Goal: Transaction & Acquisition: Purchase product/service

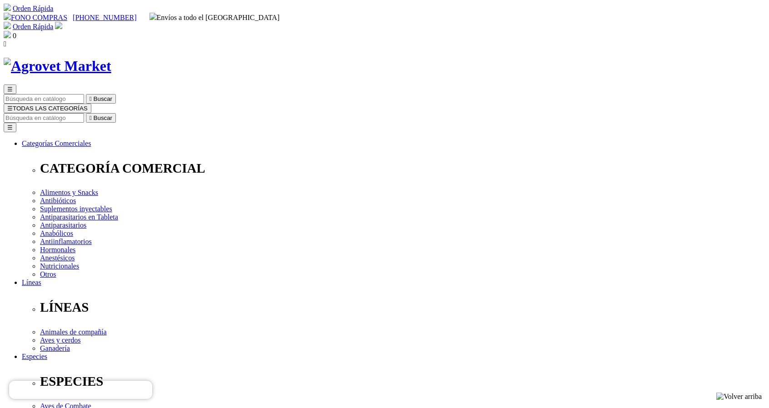
select select "7"
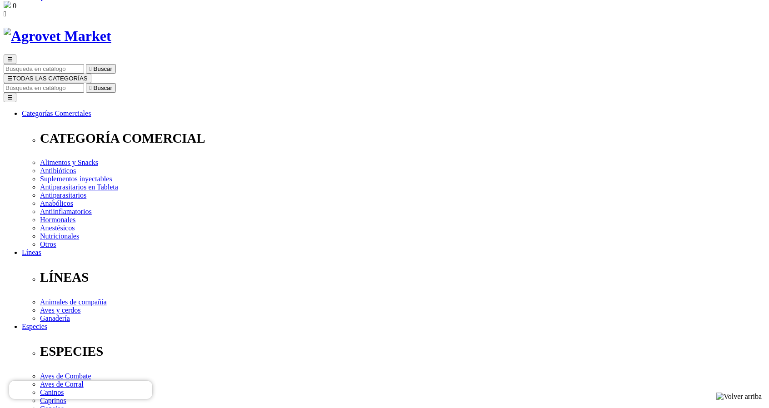
click at [84, 83] on input "Buscar" at bounding box center [44, 88] width 80 height 10
type input "DOXICICLINA"
click at [271, 83] on button " Buscar" at bounding box center [286, 88] width 30 height 10
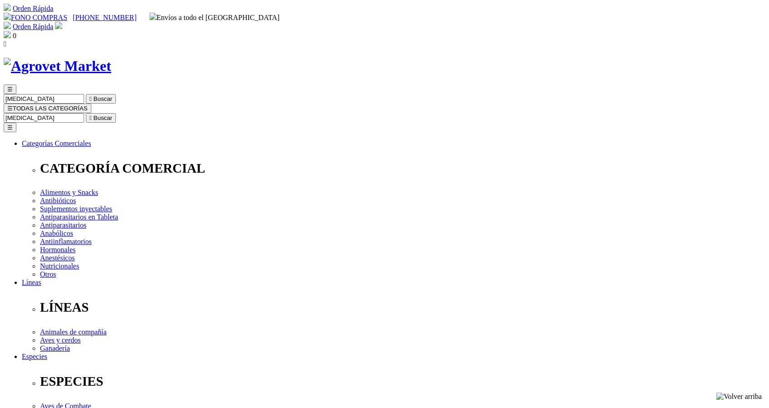
select select "348"
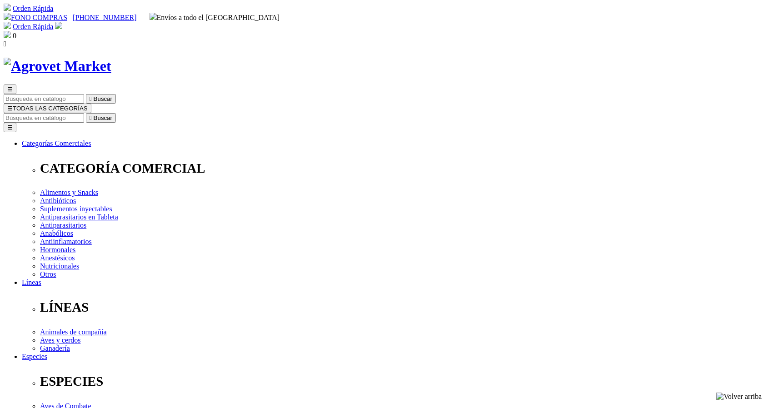
click at [84, 113] on input "Buscar" at bounding box center [44, 118] width 80 height 10
type input "MELOXI"
click at [86, 113] on button " Buscar" at bounding box center [101, 118] width 30 height 10
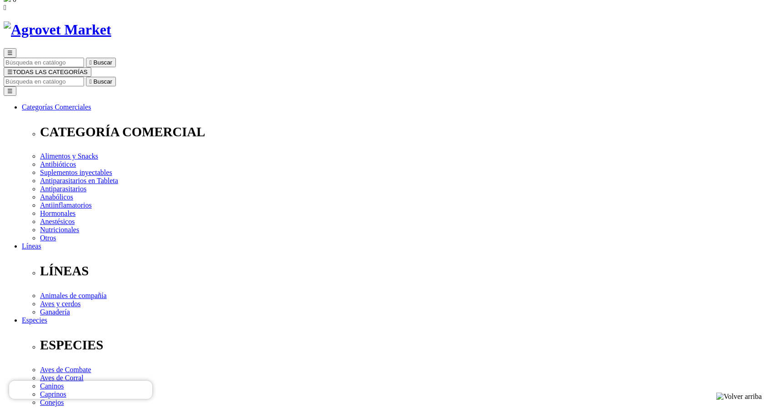
scroll to position [20, 0]
